Goal: Transaction & Acquisition: Book appointment/travel/reservation

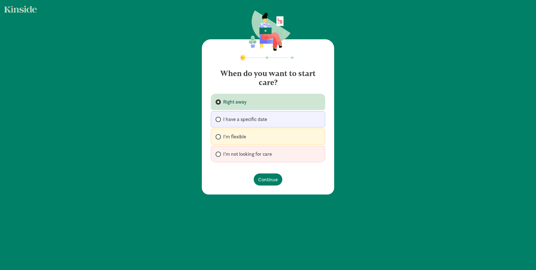
click at [259, 119] on span "I have a specific date" at bounding box center [245, 119] width 44 height 7
click at [219, 119] on input "I have a specific date" at bounding box center [218, 120] width 4 height 4
radio input "true"
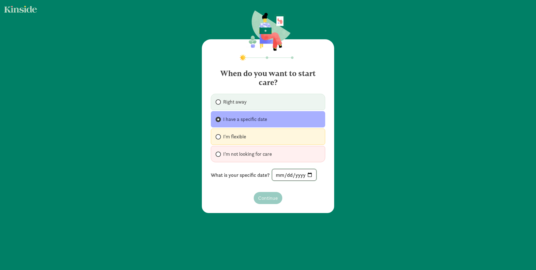
click at [311, 175] on input "date" at bounding box center [294, 174] width 44 height 11
click at [308, 174] on input "date" at bounding box center [294, 174] width 44 height 11
type input "[DATE]"
click at [269, 196] on span "Continue" at bounding box center [268, 198] width 20 height 8
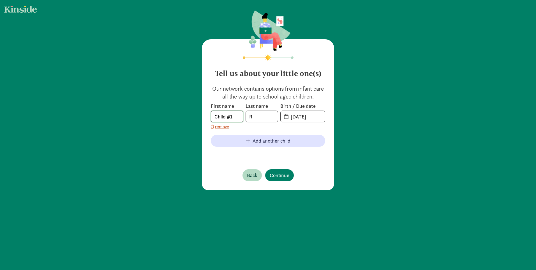
drag, startPoint x: 233, startPoint y: 118, endPoint x: 197, endPoint y: 117, distance: 35.9
click at [197, 117] on div "Tell us about your little one(s) Our network contains options from infant care …" at bounding box center [268, 100] width 536 height 201
click at [257, 115] on input "R" at bounding box center [262, 116] width 32 height 11
type input "Rohloff"
click at [291, 116] on input "09-05-2025" at bounding box center [307, 116] width 38 height 11
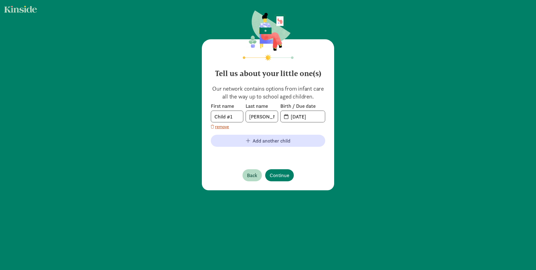
click at [283, 115] on span "09-05-2025" at bounding box center [303, 116] width 44 height 11
click at [283, 118] on span "20-25-0905" at bounding box center [303, 116] width 44 height 11
click at [293, 116] on input "20-25-0905" at bounding box center [307, 116] width 38 height 11
drag, startPoint x: 316, startPoint y: 117, endPoint x: 292, endPoint y: 118, distance: 23.6
click at [288, 118] on input "20-25-0905" at bounding box center [307, 116] width 38 height 11
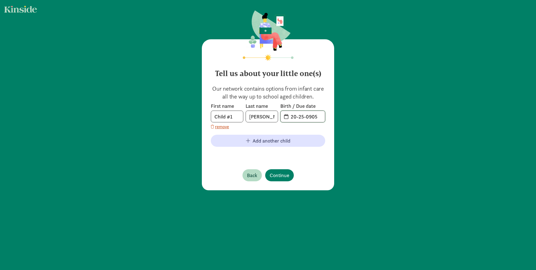
click at [302, 118] on input "20-25-0905" at bounding box center [307, 116] width 38 height 11
drag, startPoint x: 315, startPoint y: 116, endPoint x: 279, endPoint y: 115, distance: 36.8
click at [281, 115] on span "20-25-0905" at bounding box center [303, 116] width 44 height 11
type input "11-15-2025"
click at [286, 177] on span "Continue" at bounding box center [280, 175] width 20 height 8
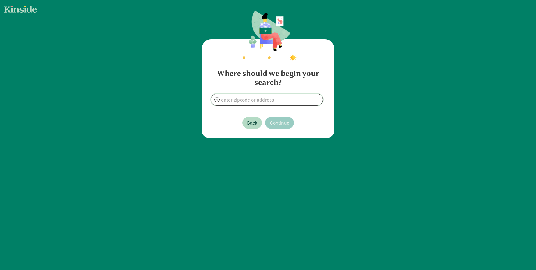
click at [284, 101] on input at bounding box center [267, 99] width 112 height 11
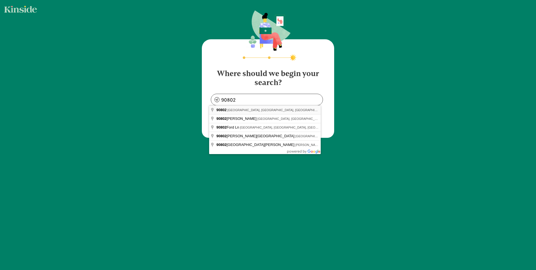
type input "Long Beach, CA 90802, USA"
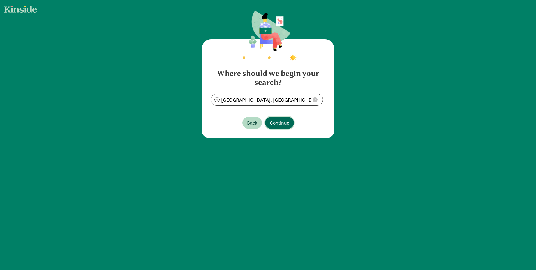
click at [281, 119] on span "Continue" at bounding box center [280, 123] width 20 height 8
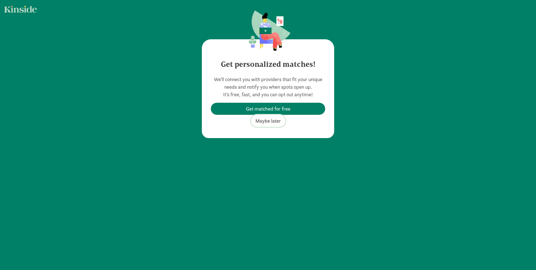
click at [271, 123] on span "Maybe later" at bounding box center [269, 121] width 26 height 8
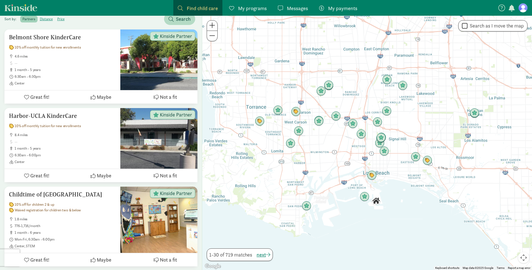
scroll to position [97, 0]
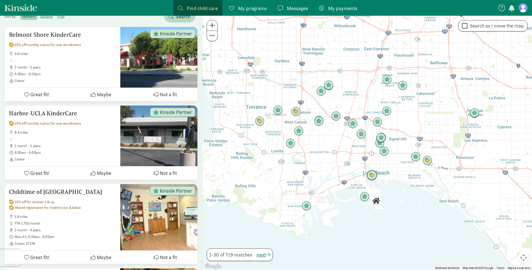
click at [372, 177] on img "Click to see details" at bounding box center [372, 175] width 11 height 11
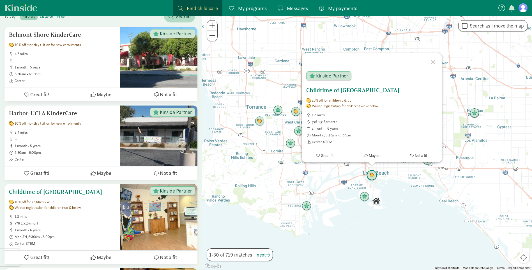
click at [47, 192] on h5 "Childtime of [GEOGRAPHIC_DATA]" at bounding box center [62, 192] width 107 height 7
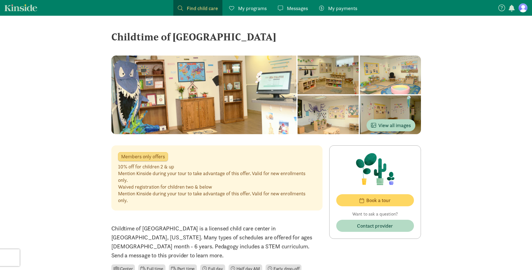
click at [263, 86] on div at bounding box center [203, 95] width 185 height 79
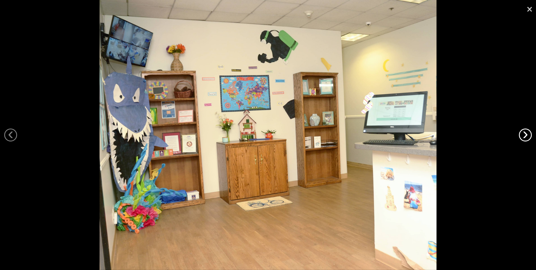
click at [523, 137] on link "›" at bounding box center [525, 134] width 13 height 13
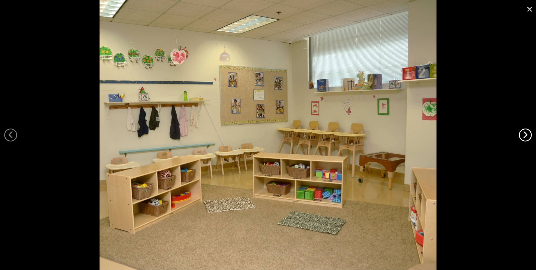
click at [523, 137] on link "›" at bounding box center [525, 134] width 13 height 13
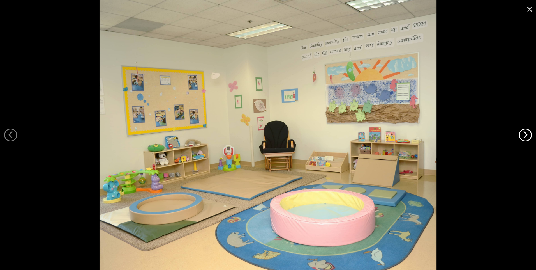
click at [523, 137] on link "›" at bounding box center [525, 134] width 13 height 13
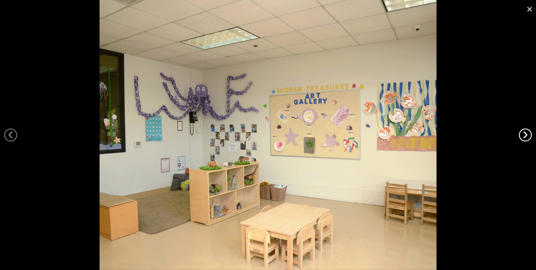
click at [523, 137] on link "›" at bounding box center [525, 134] width 13 height 13
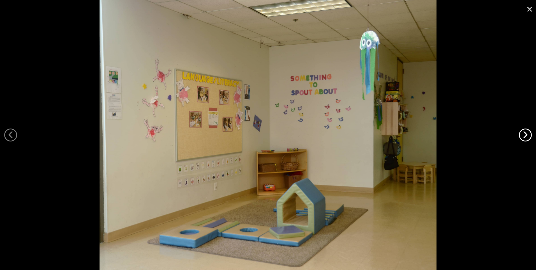
click at [523, 137] on link "›" at bounding box center [525, 134] width 13 height 13
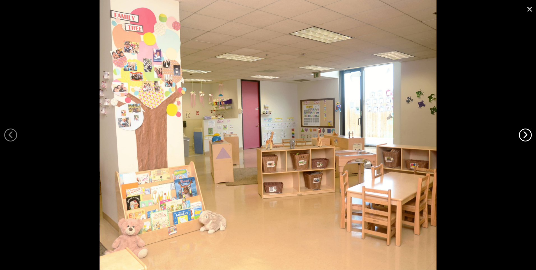
click at [523, 137] on link "›" at bounding box center [525, 134] width 13 height 13
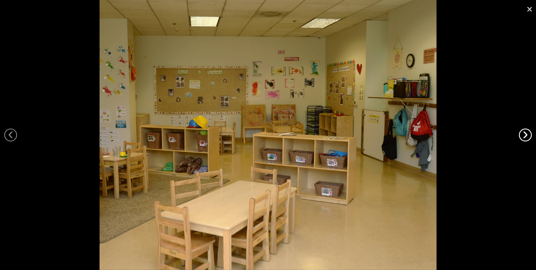
click at [523, 137] on link "›" at bounding box center [525, 134] width 13 height 13
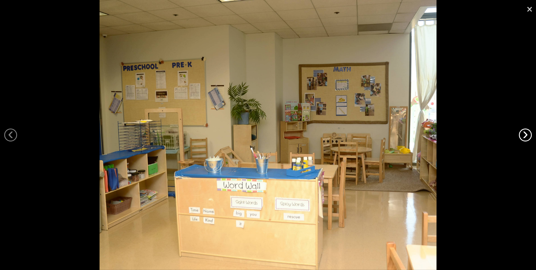
click at [523, 137] on link "›" at bounding box center [525, 134] width 13 height 13
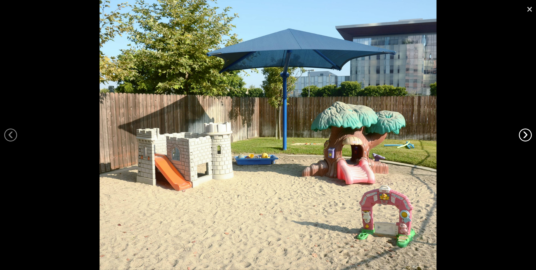
click at [523, 137] on link "›" at bounding box center [525, 134] width 13 height 13
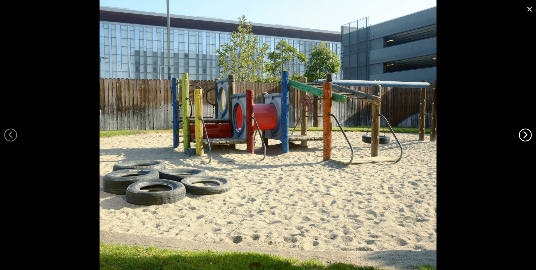
click at [523, 137] on link "›" at bounding box center [525, 134] width 13 height 13
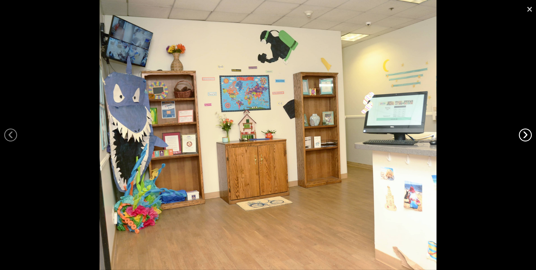
click at [523, 137] on link "›" at bounding box center [525, 134] width 13 height 13
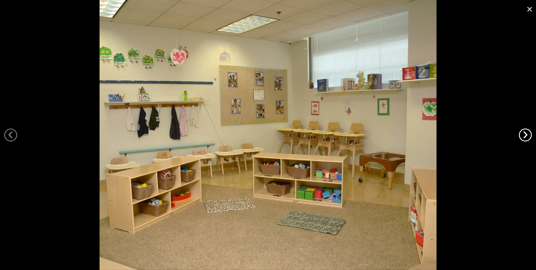
click at [523, 137] on link "›" at bounding box center [525, 134] width 13 height 13
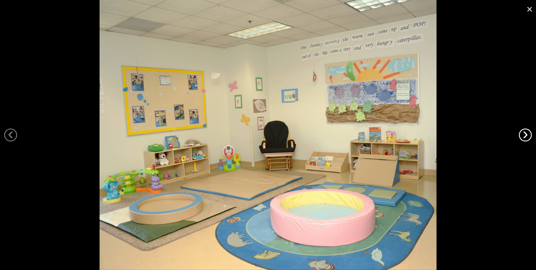
click at [523, 137] on link "›" at bounding box center [525, 134] width 13 height 13
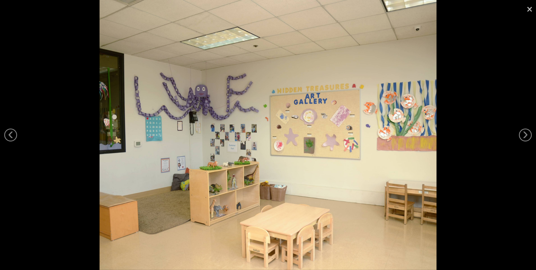
click at [529, 6] on link "×" at bounding box center [529, 8] width 13 height 17
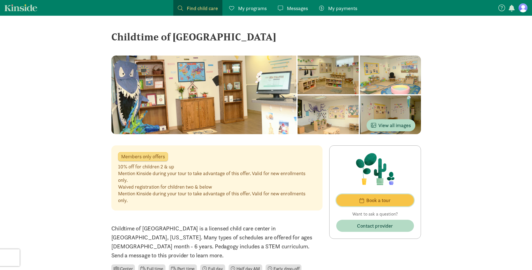
click at [386, 200] on span "Book a tour" at bounding box center [378, 200] width 24 height 8
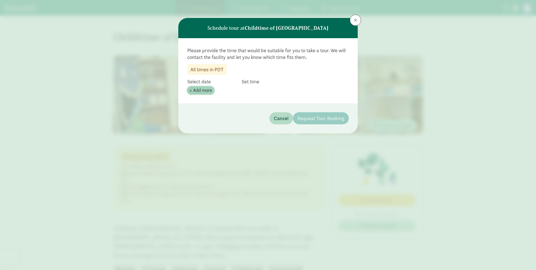
click at [197, 92] on span "+ Add more" at bounding box center [201, 90] width 22 height 7
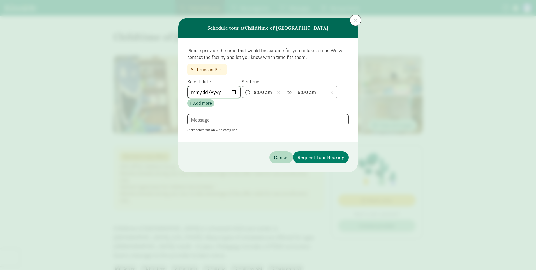
click at [234, 92] on input "2025-09-09" at bounding box center [214, 91] width 53 height 11
click at [232, 93] on input "[DATE]" at bounding box center [214, 91] width 53 height 11
click at [259, 90] on span "8:00 am h 12 1 2 3 4 5 6 7 8 9 10 11 mm 00 15 30 45 a am pm" at bounding box center [263, 91] width 43 height 11
click at [282, 125] on li "pm" at bounding box center [284, 122] width 17 height 11
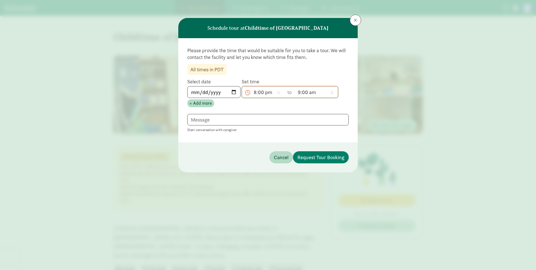
click at [261, 92] on span "8:00 pm h 12 1 2 3 4 5 6 7 8 9 10 11 mm 00 15 30 45 a am pm" at bounding box center [263, 91] width 43 height 11
click at [252, 116] on li "5" at bounding box center [250, 114] width 17 height 11
click at [300, 91] on span "9:00 am h 12 1 2 3 4 5 6 7 8 9 10 11 mm 00 15 30 45 a am pm" at bounding box center [316, 91] width 43 height 11
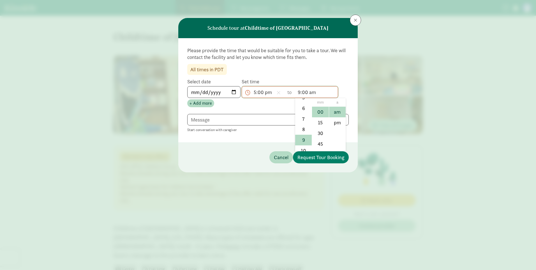
scroll to position [56, 0]
click at [305, 121] on li "6" at bounding box center [303, 120] width 17 height 11
click at [321, 91] on span "6:00 am h 12 1 2 3 4 5 6 7 8 9 10 11 mm 00 15 30 45 a am pm" at bounding box center [316, 91] width 43 height 11
click at [338, 122] on li "pm" at bounding box center [337, 122] width 17 height 11
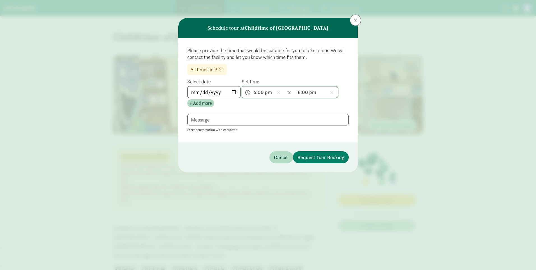
click at [267, 93] on span "5:00 pm h 12 1 2 3 4 5 6 7 8 9 10 11 mm 00 15 30 45 a am pm" at bounding box center [263, 91] width 43 height 11
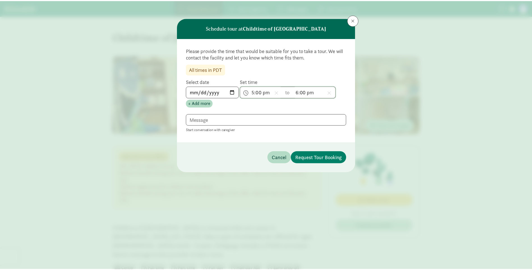
scroll to position [61, 0]
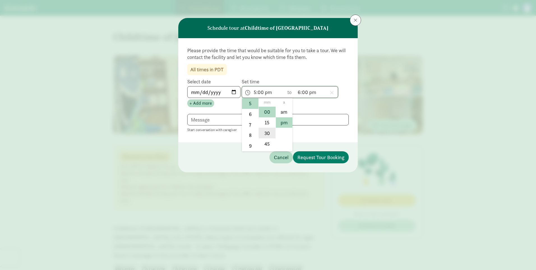
click at [268, 134] on li "30" at bounding box center [267, 133] width 17 height 11
click at [210, 122] on textarea at bounding box center [268, 120] width 162 height 12
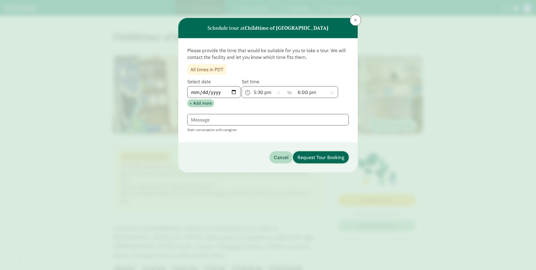
click at [318, 157] on span "Request Tour Booking" at bounding box center [321, 157] width 47 height 8
click at [326, 154] on span "Request Tour Booking" at bounding box center [321, 157] width 47 height 8
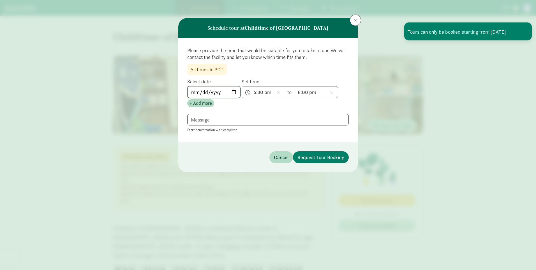
click at [234, 94] on input "2025-09-09" at bounding box center [214, 91] width 53 height 11
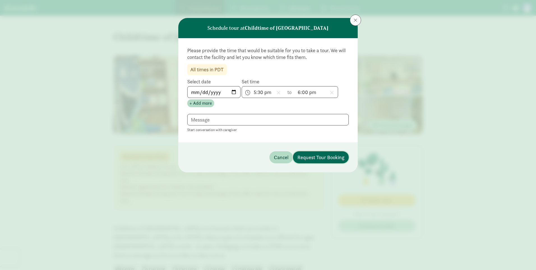
click at [316, 155] on span "Request Tour Booking" at bounding box center [321, 157] width 47 height 8
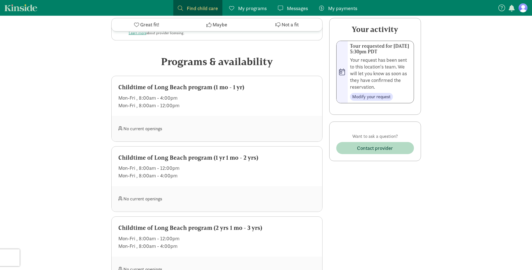
scroll to position [294, 0]
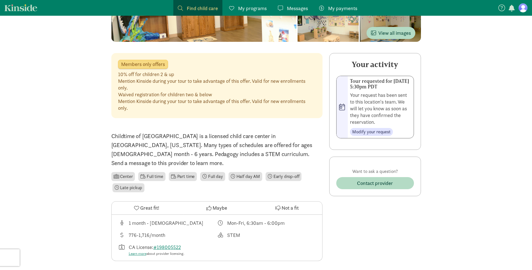
scroll to position [99, 0]
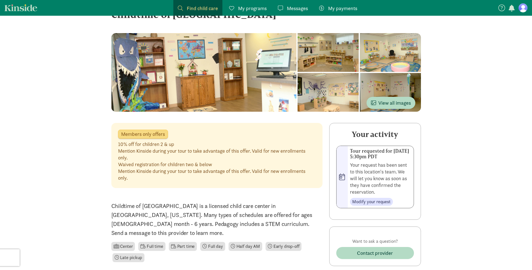
scroll to position [0, 0]
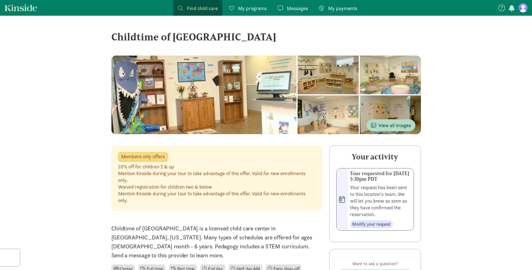
drag, startPoint x: 226, startPoint y: 36, endPoint x: 113, endPoint y: 36, distance: 113.3
click at [113, 36] on div "Childtime of [GEOGRAPHIC_DATA]" at bounding box center [266, 36] width 310 height 15
copy div "Childtime of [GEOGRAPHIC_DATA]"
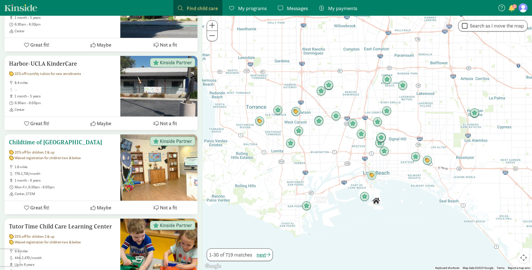
scroll to position [152, 0]
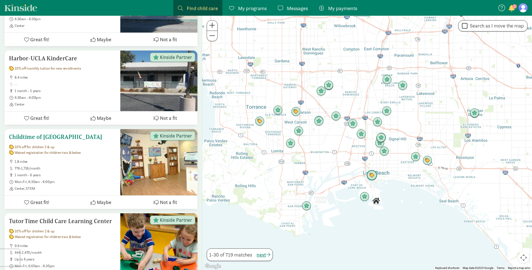
click at [49, 137] on h5 "Childtime of [GEOGRAPHIC_DATA]" at bounding box center [62, 137] width 107 height 7
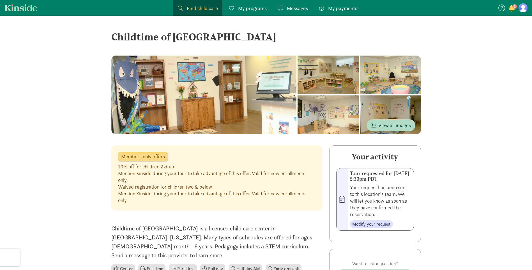
drag, startPoint x: 112, startPoint y: 35, endPoint x: 241, endPoint y: 35, distance: 129.3
click at [241, 35] on div "Childtime of [GEOGRAPHIC_DATA]" at bounding box center [266, 36] width 310 height 15
drag, startPoint x: 241, startPoint y: 35, endPoint x: 209, endPoint y: 39, distance: 32.3
copy div "Childtime of [GEOGRAPHIC_DATA]"
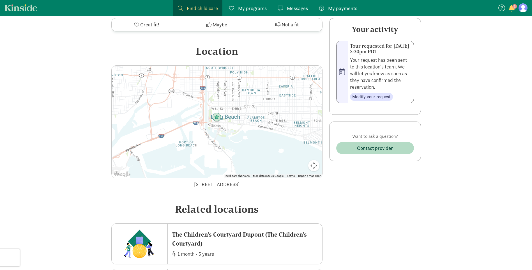
scroll to position [892, 0]
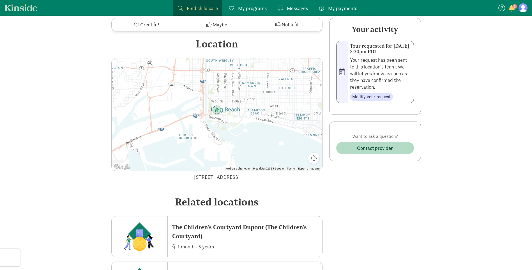
drag, startPoint x: 160, startPoint y: 169, endPoint x: 297, endPoint y: 168, distance: 136.6
click at [297, 173] on div "[STREET_ADDRESS]" at bounding box center [216, 177] width 211 height 8
copy div "[STREET_ADDRESS]"
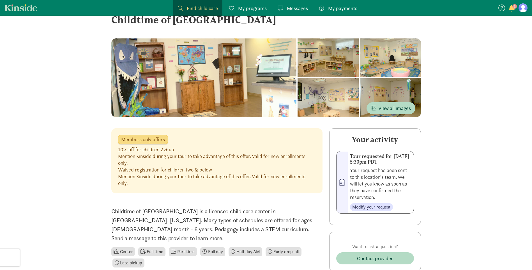
scroll to position [0, 0]
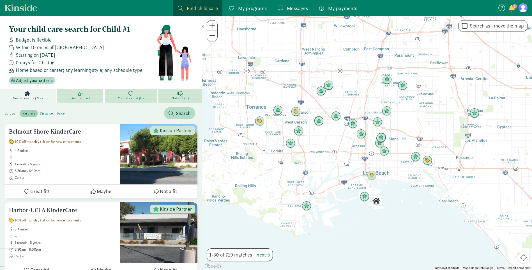
click at [204, 8] on span "Find child care" at bounding box center [202, 8] width 31 height 8
click at [25, 80] on span "Adjust your criteria" at bounding box center [34, 80] width 37 height 7
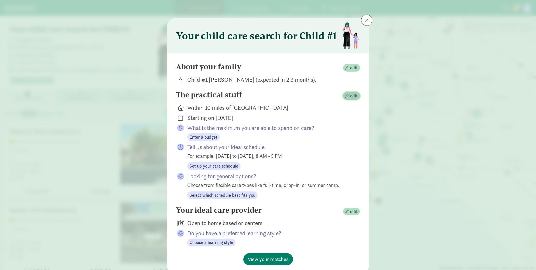
click at [349, 96] on span "edit" at bounding box center [352, 96] width 12 height 7
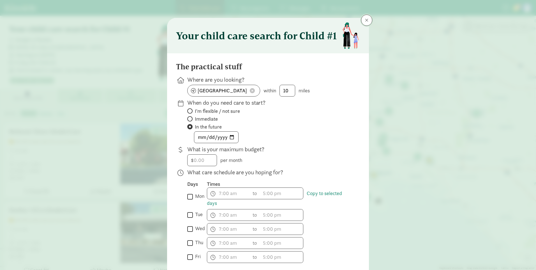
click at [363, 21] on button at bounding box center [366, 20] width 11 height 11
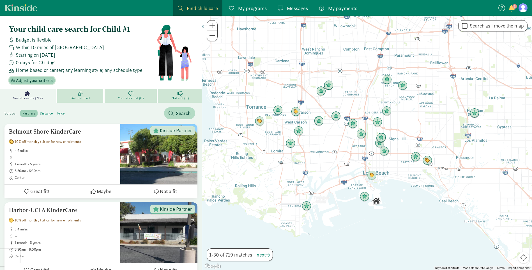
click at [25, 81] on span "Adjust your criteria" at bounding box center [34, 80] width 37 height 7
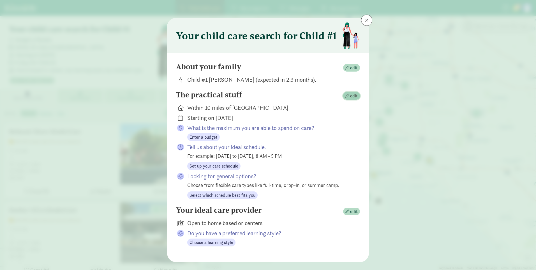
click at [350, 96] on span "edit" at bounding box center [354, 96] width 8 height 7
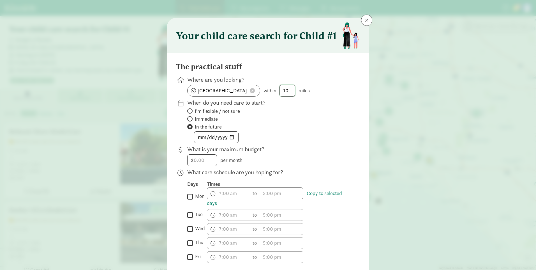
drag, startPoint x: 288, startPoint y: 91, endPoint x: 266, endPoint y: 89, distance: 21.4
click at [266, 89] on div "Long Beach, CA 90802 within 10 miles" at bounding box center [269, 91] width 164 height 12
type input "20"
click at [346, 121] on label "Immediate" at bounding box center [269, 119] width 164 height 7
click at [191, 121] on input "Immediate" at bounding box center [189, 119] width 4 height 4
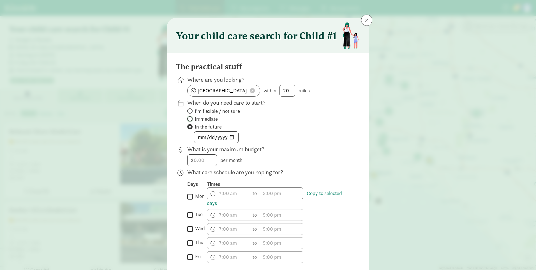
radio input "true"
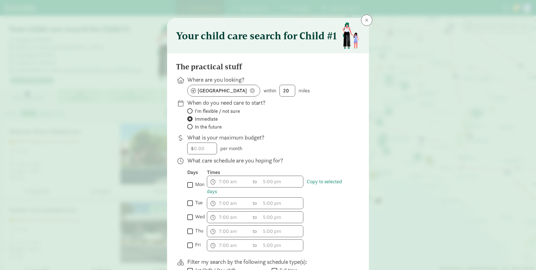
click at [208, 128] on span "In the future" at bounding box center [208, 126] width 27 height 7
click at [191, 128] on input "In the future" at bounding box center [189, 127] width 4 height 4
radio input "true"
radio input "false"
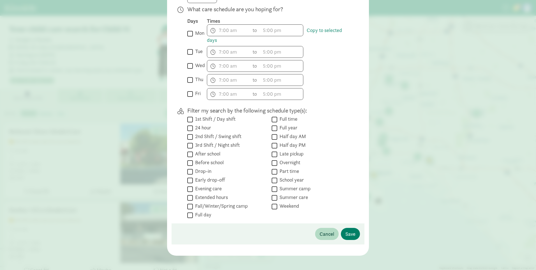
scroll to position [167, 0]
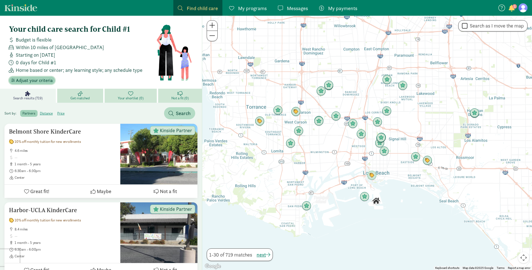
click at [34, 82] on span "Adjust your criteria" at bounding box center [34, 80] width 37 height 7
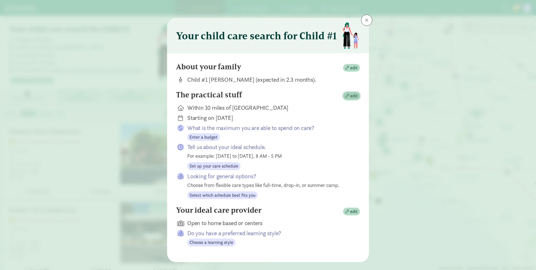
click at [348, 94] on span "edit" at bounding box center [352, 96] width 12 height 7
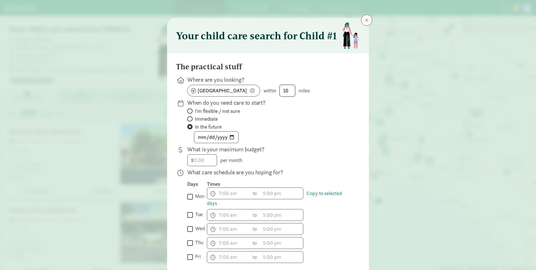
drag, startPoint x: 273, startPoint y: 90, endPoint x: 268, endPoint y: 90, distance: 4.5
click at [268, 90] on div "Long Beach, CA 90802 within 10 miles" at bounding box center [269, 91] width 164 height 12
type input "20"
click at [317, 114] on label "I'm flexible / not sure" at bounding box center [269, 111] width 164 height 7
click at [191, 113] on input "I'm flexible / not sure" at bounding box center [189, 111] width 4 height 4
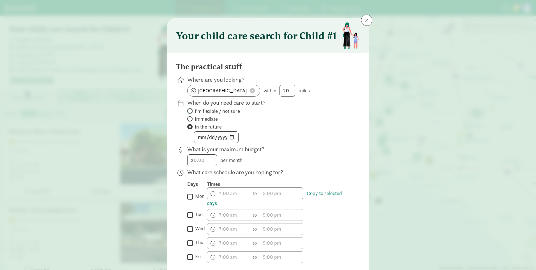
radio input "true"
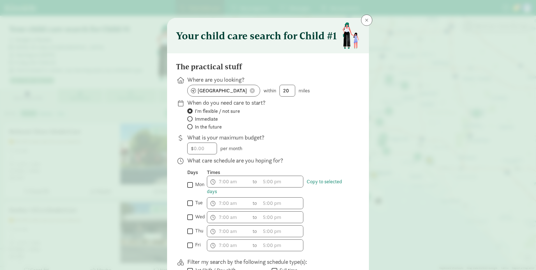
click at [204, 126] on span "In the future" at bounding box center [208, 126] width 27 height 7
click at [191, 126] on input "In the future" at bounding box center [189, 127] width 4 height 4
radio input "true"
radio input "false"
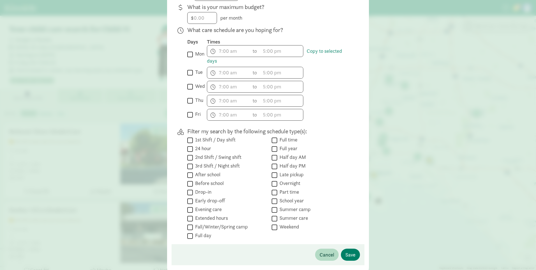
scroll to position [157, 0]
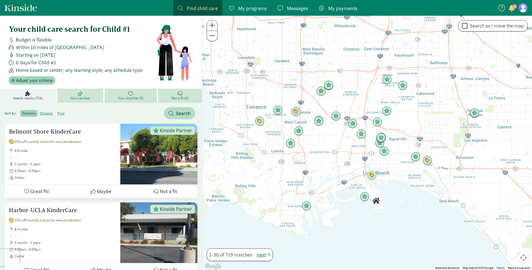
click at [39, 79] on span "Adjust your criteria" at bounding box center [34, 80] width 37 height 7
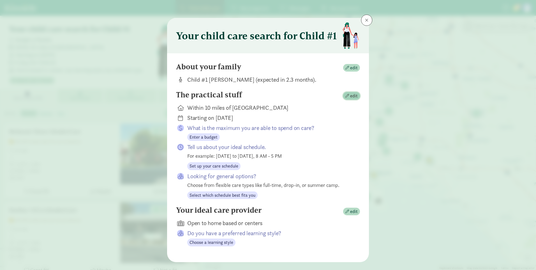
click at [350, 97] on span "edit" at bounding box center [354, 96] width 8 height 7
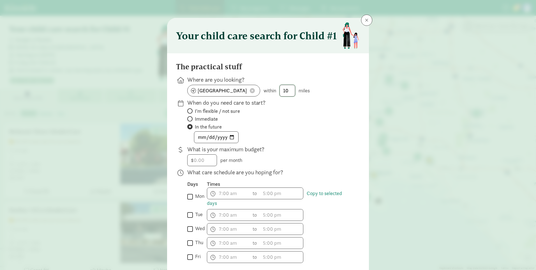
drag, startPoint x: 265, startPoint y: 88, endPoint x: 238, endPoint y: 88, distance: 26.9
click at [238, 88] on div "Long Beach, CA 90802 within 10 miles" at bounding box center [269, 91] width 164 height 12
type input "20"
click at [333, 173] on div at bounding box center [268, 135] width 536 height 270
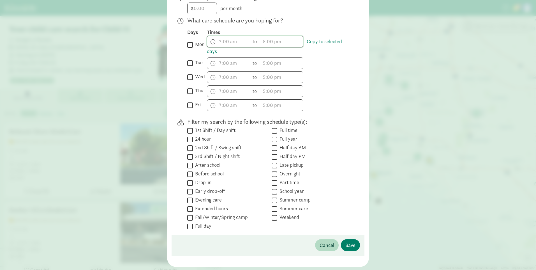
scroll to position [163, 0]
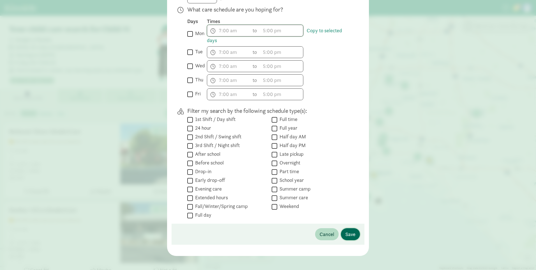
click at [347, 236] on span "Save" at bounding box center [351, 234] width 10 height 8
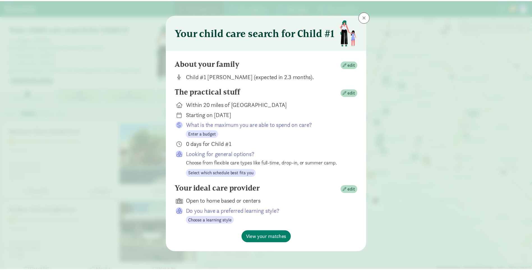
scroll to position [3, 0]
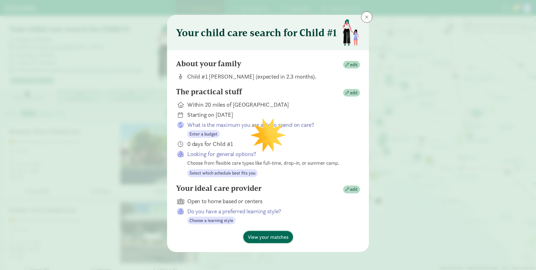
click at [275, 236] on span "View your matches" at bounding box center [268, 237] width 41 height 8
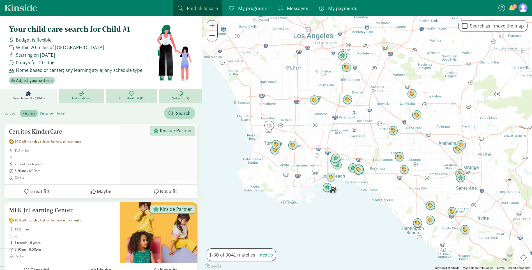
click at [359, 171] on img "Click to see details" at bounding box center [358, 169] width 11 height 11
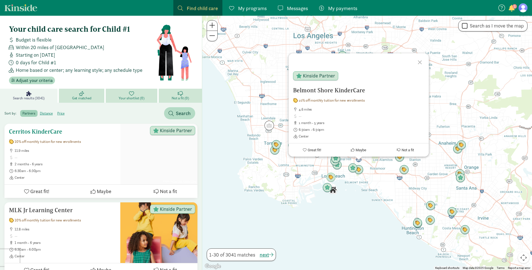
scroll to position [28, 0]
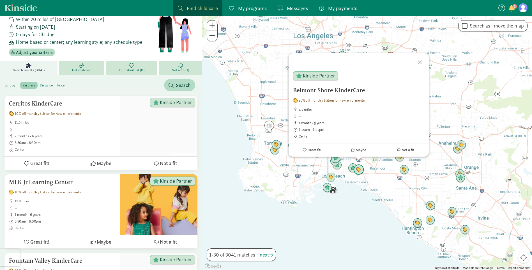
click at [361, 171] on img "Click to see details" at bounding box center [358, 169] width 11 height 11
click at [404, 170] on img "Click to see details" at bounding box center [404, 169] width 11 height 11
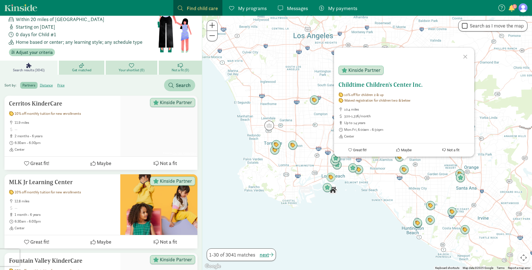
click at [365, 95] on span "10% off for children 2 & up" at bounding box center [364, 95] width 40 height 4
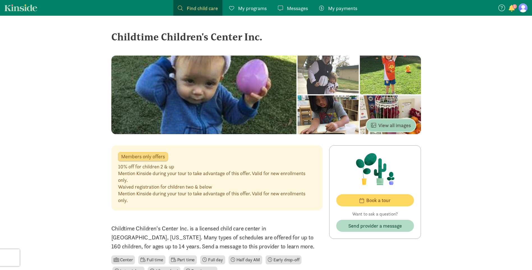
click at [390, 123] on span "View all images" at bounding box center [391, 125] width 40 height 8
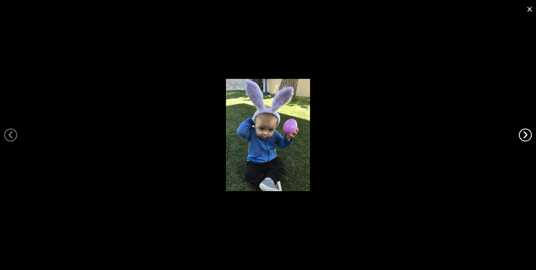
click at [530, 135] on link "›" at bounding box center [525, 134] width 13 height 13
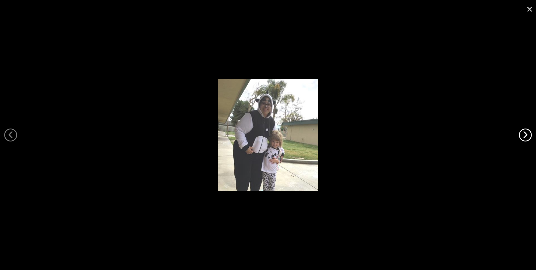
click at [529, 135] on link "›" at bounding box center [525, 134] width 13 height 13
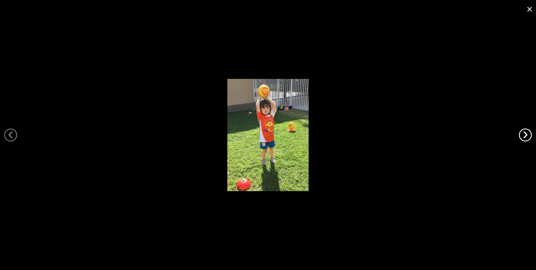
click at [529, 135] on link "›" at bounding box center [525, 134] width 13 height 13
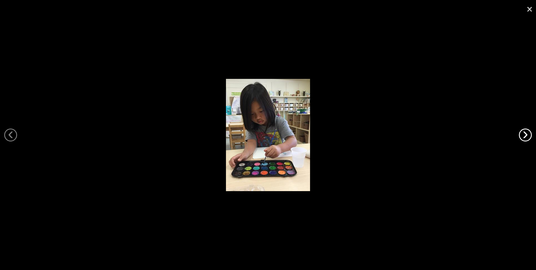
click at [529, 135] on link "›" at bounding box center [525, 134] width 13 height 13
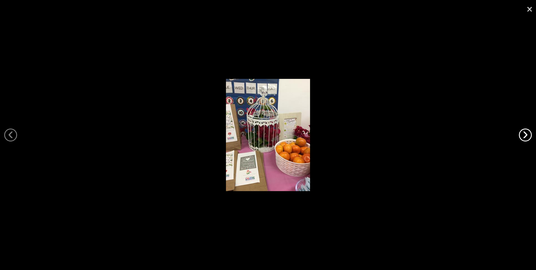
click at [529, 135] on link "›" at bounding box center [525, 134] width 13 height 13
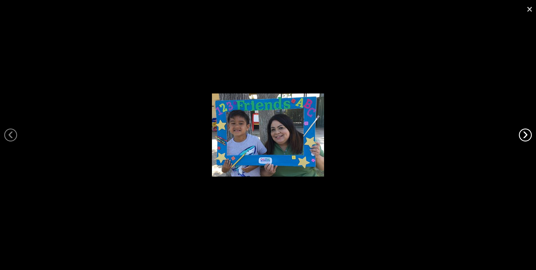
click at [529, 135] on link "›" at bounding box center [525, 134] width 13 height 13
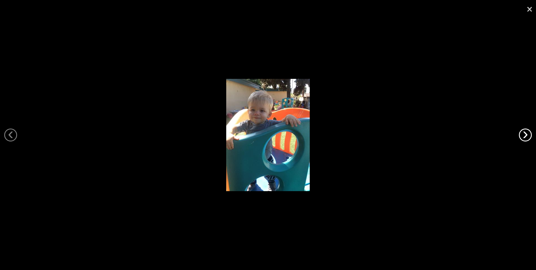
click at [529, 135] on link "›" at bounding box center [525, 134] width 13 height 13
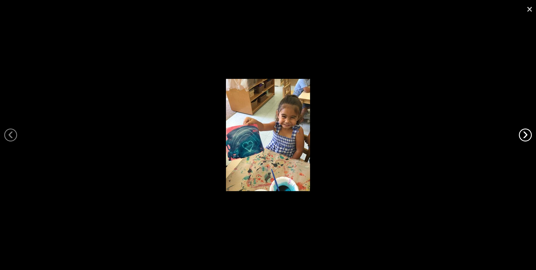
click at [529, 135] on link "›" at bounding box center [525, 134] width 13 height 13
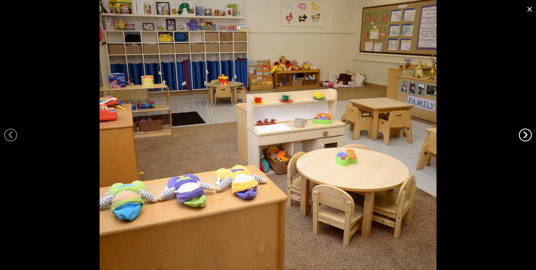
click at [529, 135] on link "›" at bounding box center [525, 134] width 13 height 13
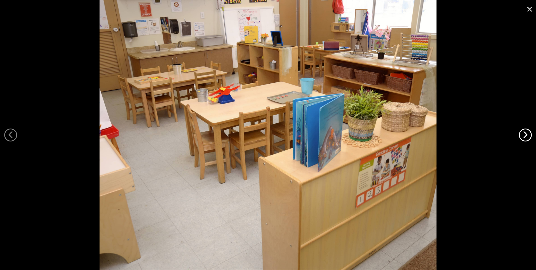
click at [529, 135] on link "›" at bounding box center [525, 134] width 13 height 13
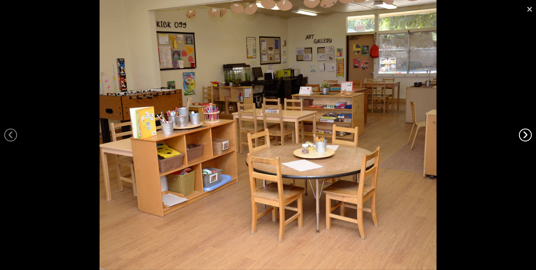
click at [529, 135] on link "›" at bounding box center [525, 134] width 13 height 13
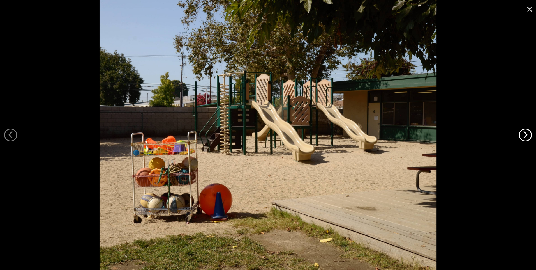
click at [529, 135] on link "›" at bounding box center [525, 134] width 13 height 13
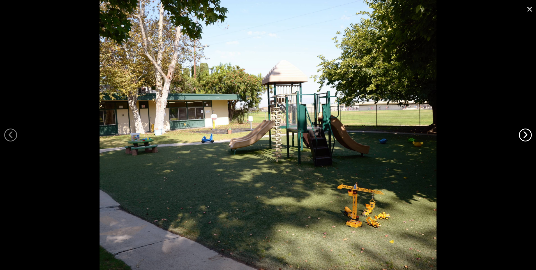
click at [529, 135] on link "›" at bounding box center [525, 134] width 13 height 13
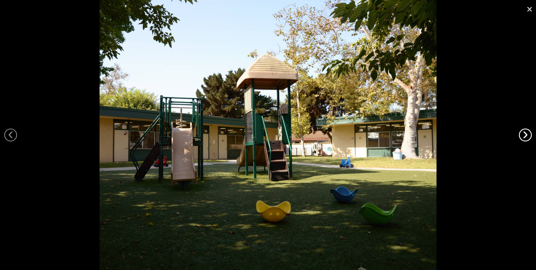
click at [529, 135] on link "›" at bounding box center [525, 134] width 13 height 13
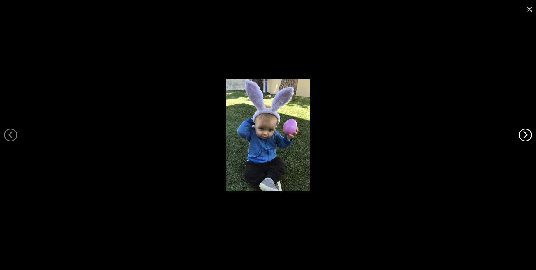
click at [529, 135] on link "›" at bounding box center [525, 134] width 13 height 13
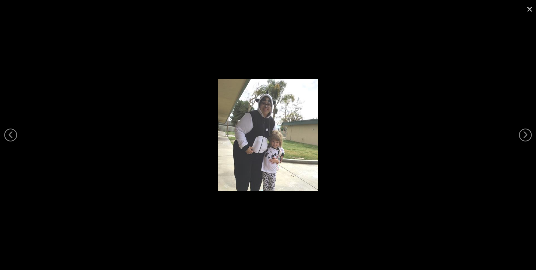
click at [530, 6] on link "×" at bounding box center [529, 8] width 13 height 17
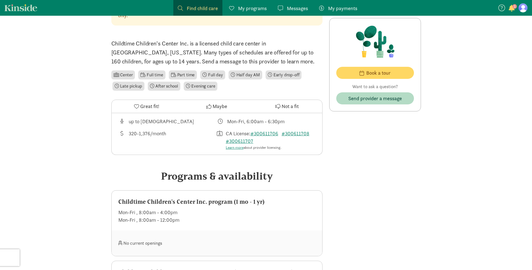
scroll to position [179, 0]
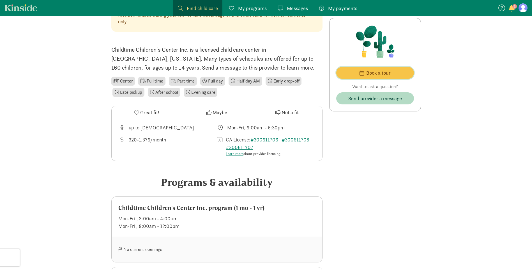
click at [368, 76] on span "Book a tour" at bounding box center [378, 73] width 24 height 8
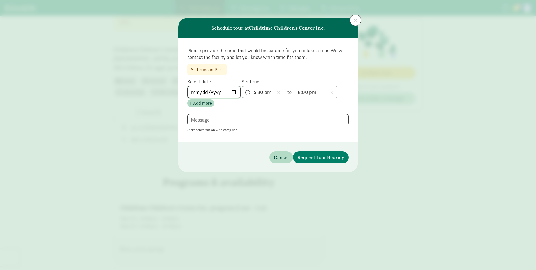
click at [236, 92] on input "[DATE]" at bounding box center [214, 91] width 53 height 11
drag, startPoint x: 226, startPoint y: 92, endPoint x: 230, endPoint y: 92, distance: 4.2
click at [227, 92] on input "[DATE]" at bounding box center [214, 91] width 53 height 11
click at [232, 92] on input "[DATE]" at bounding box center [214, 91] width 53 height 11
click at [210, 132] on label "Start conversation with caregiver" at bounding box center [211, 130] width 49 height 4
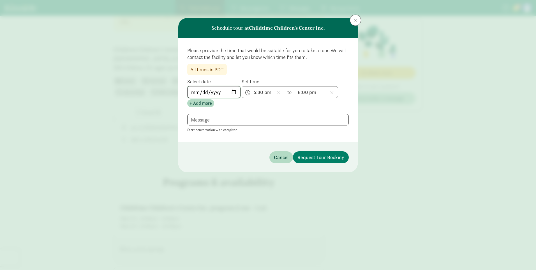
click at [240, 92] on input "[DATE]" at bounding box center [214, 91] width 53 height 11
click at [233, 93] on input "[DATE]" at bounding box center [214, 91] width 53 height 11
click at [338, 159] on span "Request Tour Booking" at bounding box center [321, 157] width 47 height 8
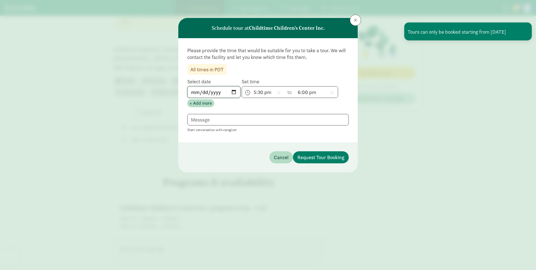
click at [233, 92] on input "2025-09-09" at bounding box center [214, 91] width 53 height 11
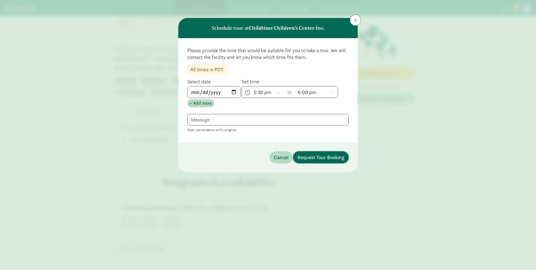
click at [325, 161] on span "Request Tour Booking" at bounding box center [321, 157] width 47 height 8
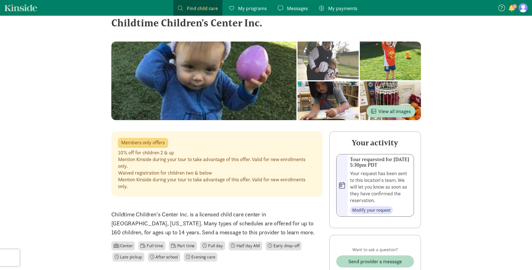
scroll to position [9, 0]
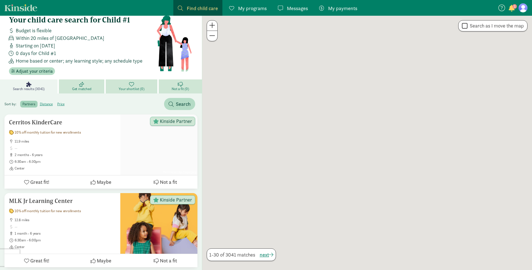
scroll to position [28, 0]
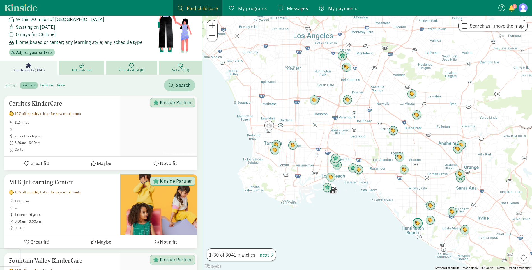
click at [420, 225] on img "Click to see details" at bounding box center [417, 223] width 11 height 11
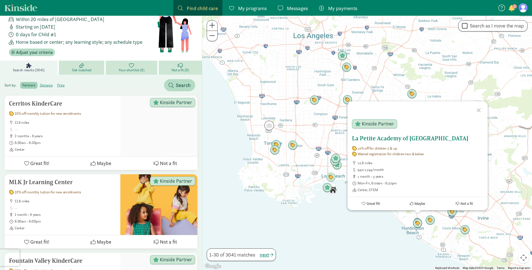
click at [360, 138] on h5 "La Petite Academy of [GEOGRAPHIC_DATA]" at bounding box center [417, 138] width 131 height 7
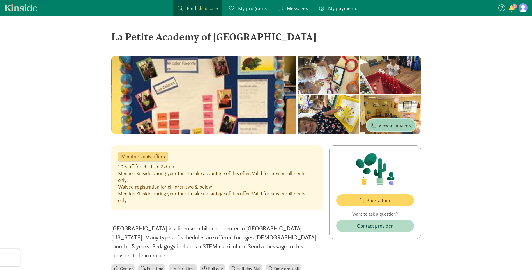
click at [378, 123] on span "View all images" at bounding box center [391, 125] width 40 height 8
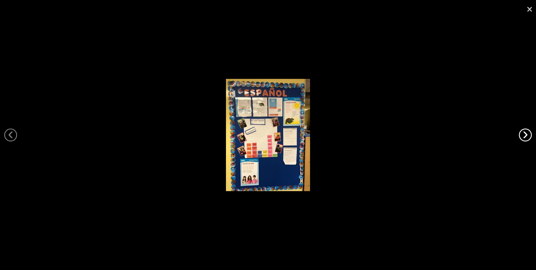
click at [530, 132] on link "›" at bounding box center [525, 134] width 13 height 13
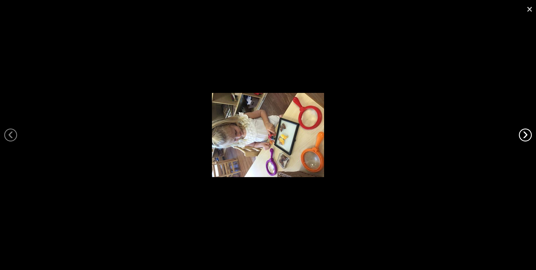
click at [528, 134] on link "›" at bounding box center [525, 134] width 13 height 13
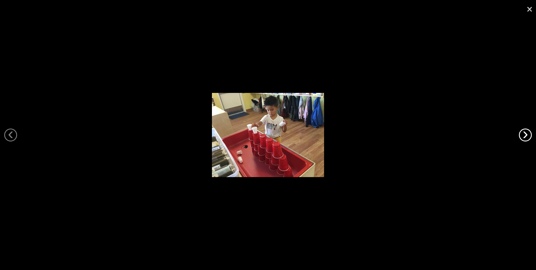
click at [528, 134] on link "›" at bounding box center [525, 134] width 13 height 13
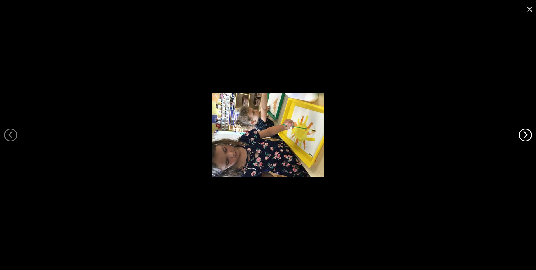
click at [528, 134] on link "›" at bounding box center [525, 134] width 13 height 13
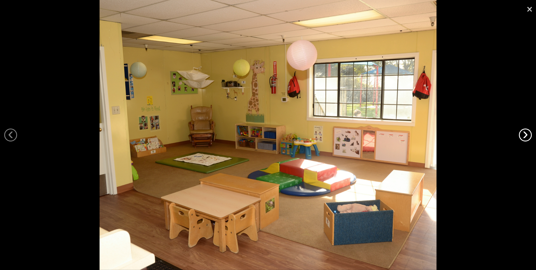
click at [528, 134] on link "›" at bounding box center [525, 134] width 13 height 13
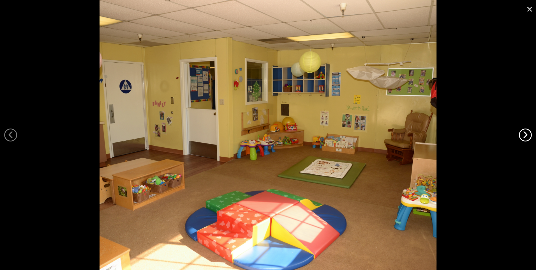
click at [528, 134] on link "›" at bounding box center [525, 134] width 13 height 13
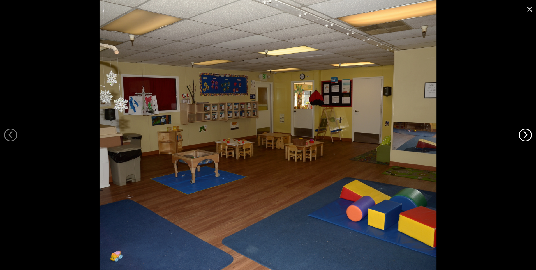
click at [528, 134] on link "›" at bounding box center [525, 134] width 13 height 13
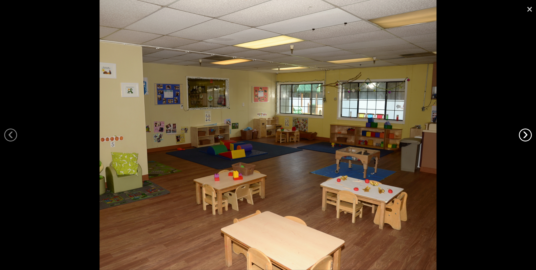
click at [528, 134] on link "›" at bounding box center [525, 134] width 13 height 13
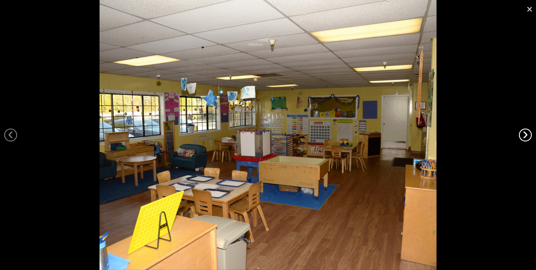
click at [528, 134] on link "›" at bounding box center [525, 134] width 13 height 13
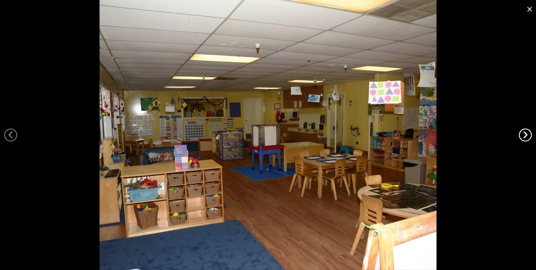
click at [528, 134] on link "›" at bounding box center [525, 134] width 13 height 13
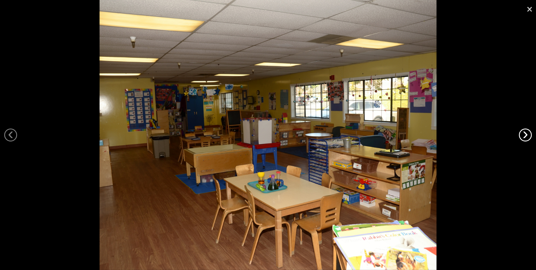
click at [528, 134] on link "›" at bounding box center [525, 134] width 13 height 13
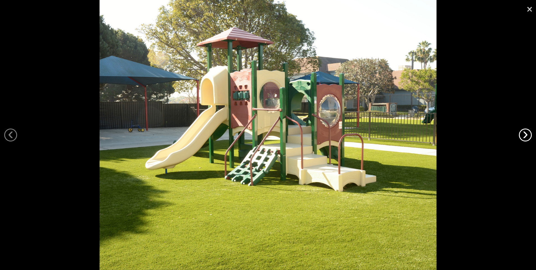
click at [528, 134] on link "›" at bounding box center [525, 134] width 13 height 13
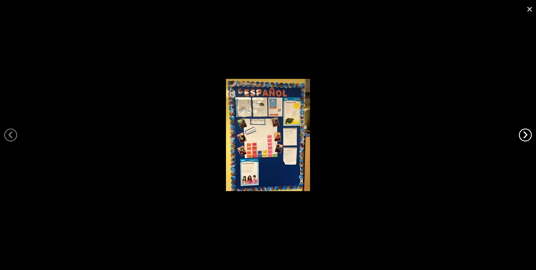
click at [528, 134] on link "›" at bounding box center [525, 134] width 13 height 13
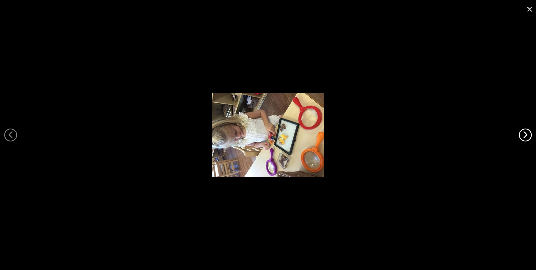
click at [528, 134] on link "›" at bounding box center [525, 134] width 13 height 13
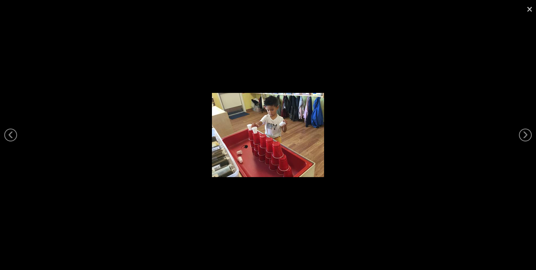
click at [531, 10] on link "×" at bounding box center [529, 8] width 13 height 17
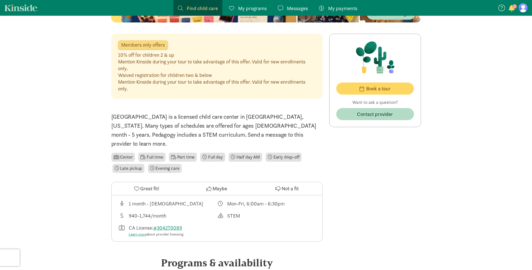
scroll to position [121, 0]
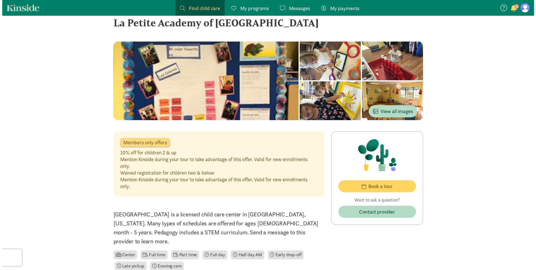
scroll to position [7, 0]
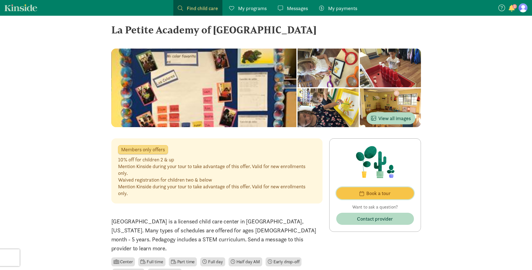
click at [385, 192] on span "Book a tour" at bounding box center [378, 193] width 24 height 8
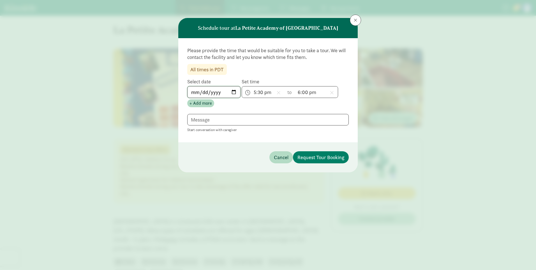
click at [237, 90] on input "[DATE]" at bounding box center [214, 91] width 53 height 11
click at [235, 92] on input "[DATE]" at bounding box center [214, 91] width 53 height 11
click at [235, 90] on input "[DATE]" at bounding box center [214, 91] width 53 height 11
click at [248, 92] on span "5:30 pm h 12 1 2 3 4 5 6 7 8 9 10 11 mm 00 15 30 45 a am pm" at bounding box center [263, 91] width 43 height 11
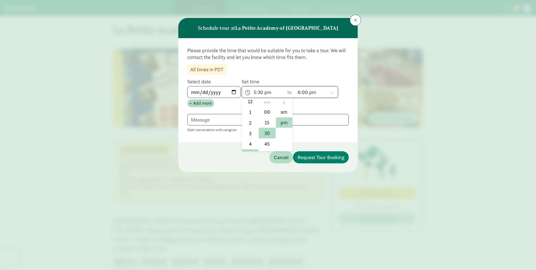
scroll to position [0, 0]
click at [252, 111] on li "12" at bounding box center [250, 112] width 17 height 11
click at [279, 93] on icon at bounding box center [279, 92] width 4 height 5
click at [247, 90] on span "h 12 1 2 3 4 5 6 7 8 9 10 11 mm 00 15 30 45 a am pm" at bounding box center [263, 91] width 43 height 11
click at [268, 113] on li "00" at bounding box center [267, 112] width 17 height 11
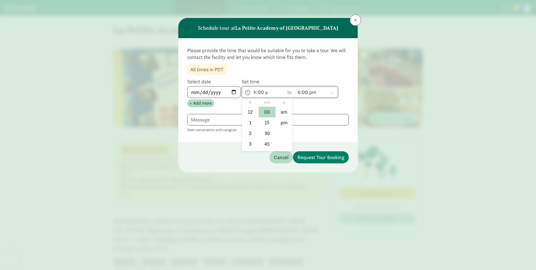
click at [270, 91] on span "h:00 a h 12 1 2 3 4 5 6 7 8 9 10 11 mm 00 15 30 45 a am pm" at bounding box center [263, 91] width 43 height 11
click at [251, 111] on li "12" at bounding box center [250, 112] width 17 height 11
click at [276, 95] on span at bounding box center [279, 93] width 8 height 10
click at [246, 91] on span "h 12 1 2 3 4 5 6 7 8 9 10 11 mm 00 15 30 45 a am pm" at bounding box center [263, 91] width 43 height 11
click at [251, 113] on li "12" at bounding box center [250, 112] width 17 height 11
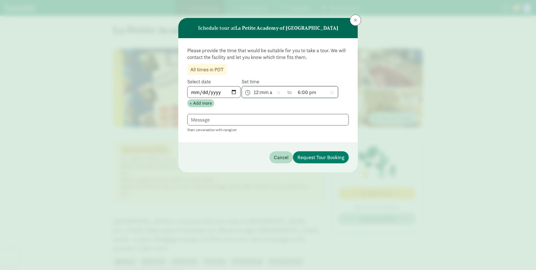
scroll to position [8, 0]
click at [248, 95] on span "12:mm a h 12 1 2 3 4 5 6 7 8 9 10 11 mm 00 15 30 45 a am pm" at bounding box center [263, 91] width 43 height 11
click at [284, 123] on li "pm" at bounding box center [284, 122] width 17 height 11
click at [269, 93] on span "12:mm pm h 12 1 2 3 4 5 6 7 8 9 10 11 mm 00 15 30 45 a am pm" at bounding box center [263, 91] width 43 height 11
click at [267, 113] on li "00" at bounding box center [267, 112] width 17 height 11
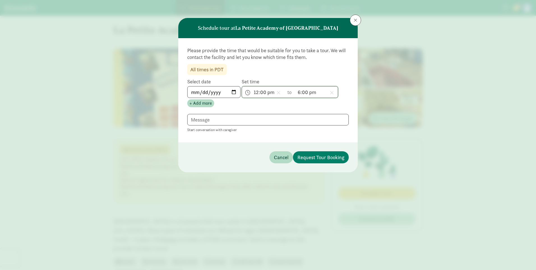
scroll to position [72, 0]
click at [305, 92] on span "6:00 pm h 12 1 2 3 4 5 6 7 8 9 10 11 mm 00 15 30 45 a am pm" at bounding box center [316, 91] width 43 height 11
click at [303, 112] on li "12" at bounding box center [303, 112] width 17 height 11
click at [313, 95] on span "12:00 pm h 12 1 2 3 4 5 6 7 8 9 10 11 mm 00 15 30 45 a am pm" at bounding box center [316, 91] width 43 height 11
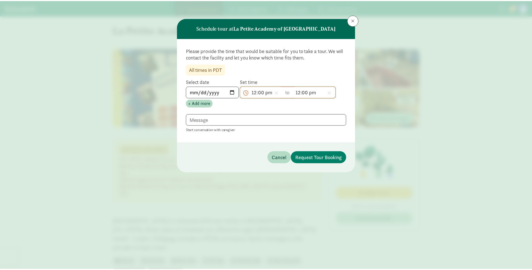
scroll to position [8, 0]
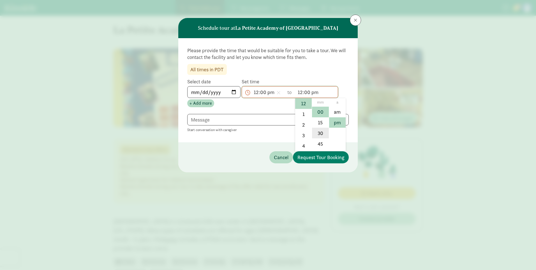
click at [323, 131] on li "30" at bounding box center [320, 133] width 17 height 11
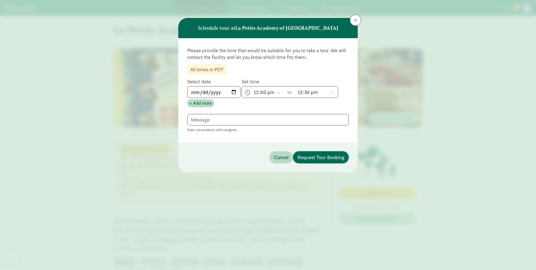
click at [324, 158] on span "Request Tour Booking" at bounding box center [321, 157] width 47 height 8
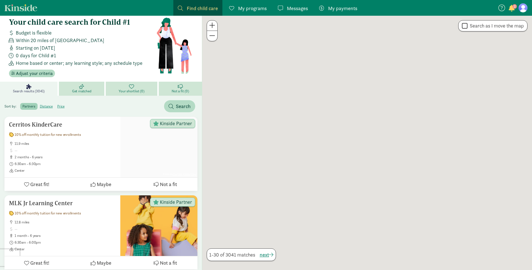
scroll to position [28, 0]
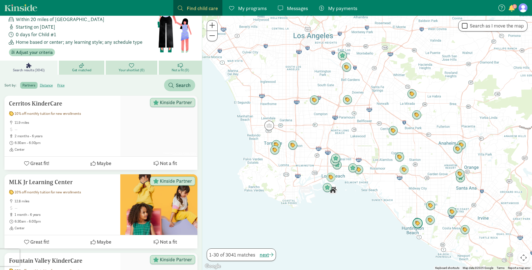
click at [418, 222] on img "Click to see details" at bounding box center [417, 223] width 11 height 11
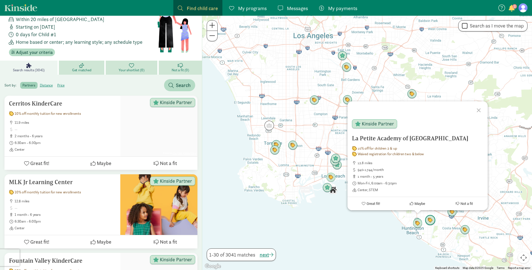
click at [429, 221] on img "Click to see details" at bounding box center [430, 220] width 11 height 11
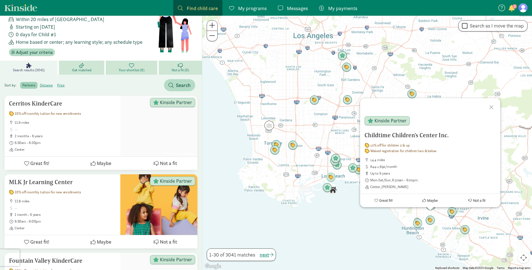
click at [373, 239] on div "To navigate, press the arrow keys. Childtime Children's Center Inc. 10% off for…" at bounding box center [367, 143] width 330 height 254
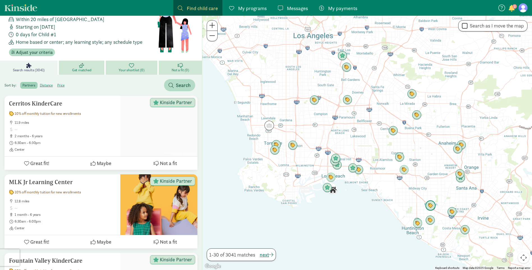
click at [432, 206] on img "Click to see details" at bounding box center [430, 205] width 11 height 11
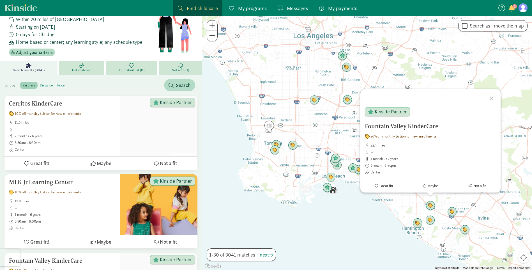
click at [357, 214] on div "To navigate, press the arrow keys. [GEOGRAPHIC_DATA] KinderCare 10% off monthly…" at bounding box center [367, 143] width 330 height 254
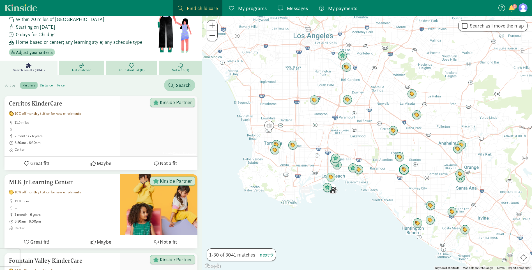
click at [405, 170] on img "Click to see details" at bounding box center [404, 169] width 11 height 11
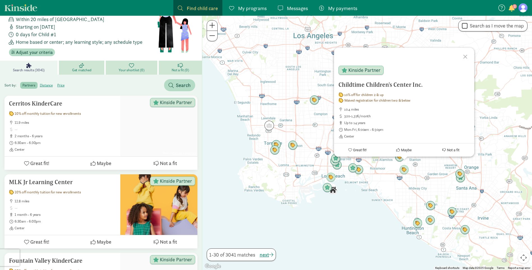
click at [315, 236] on div "Childtime Children's Center Inc. 10% off for children 2 & up Waived registratio…" at bounding box center [367, 143] width 330 height 254
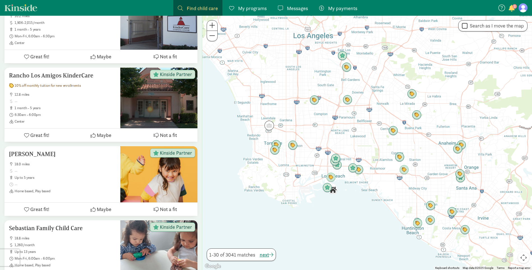
scroll to position [781, 0]
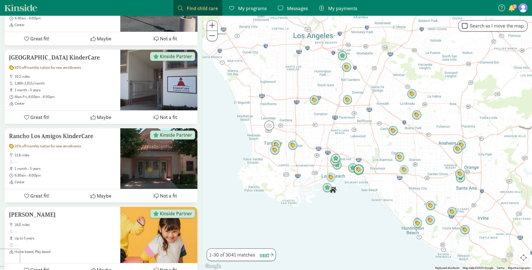
click at [356, 171] on img "Click to see details" at bounding box center [358, 169] width 11 height 11
